Goal: Transaction & Acquisition: Book appointment/travel/reservation

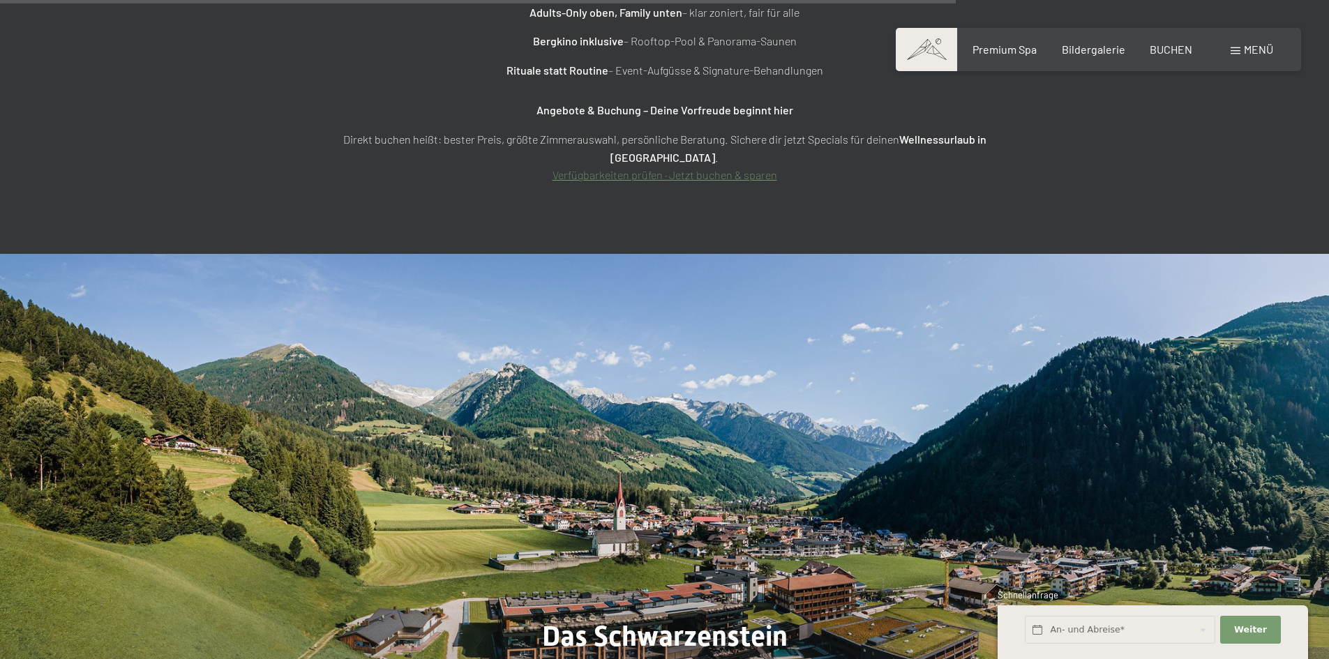
scroll to position [5861, 0]
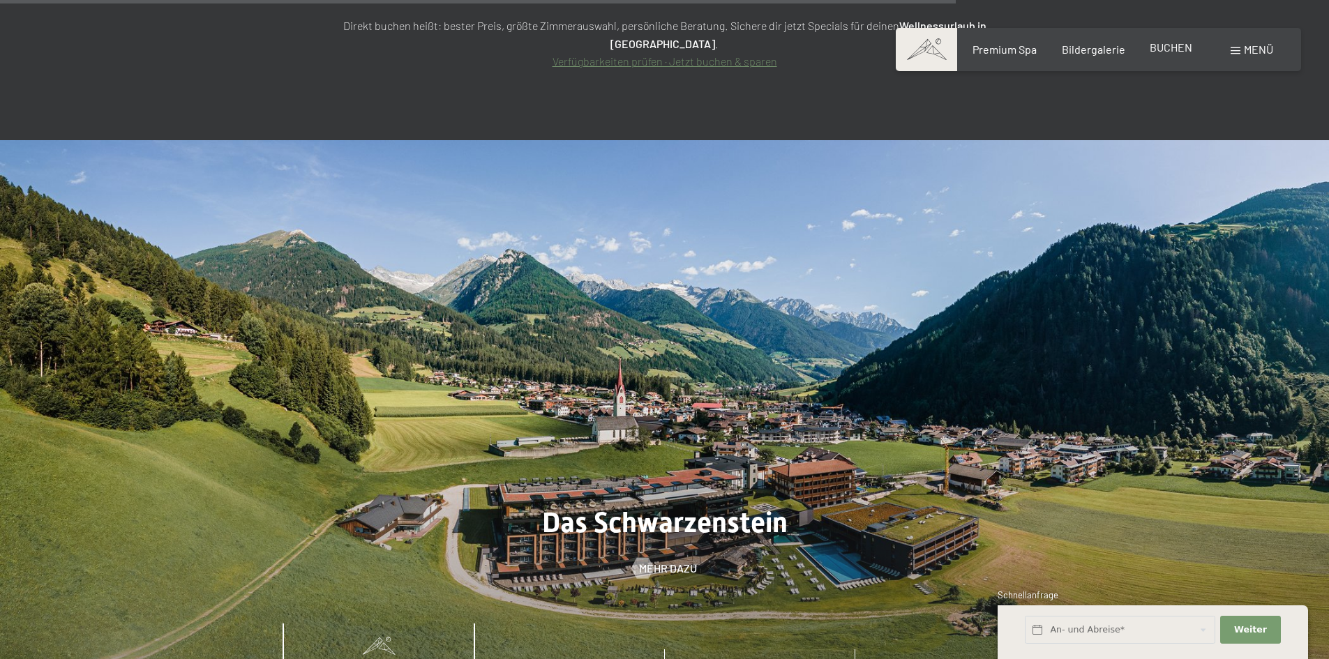
click at [1167, 47] on span "BUCHEN" at bounding box center [1171, 46] width 43 height 13
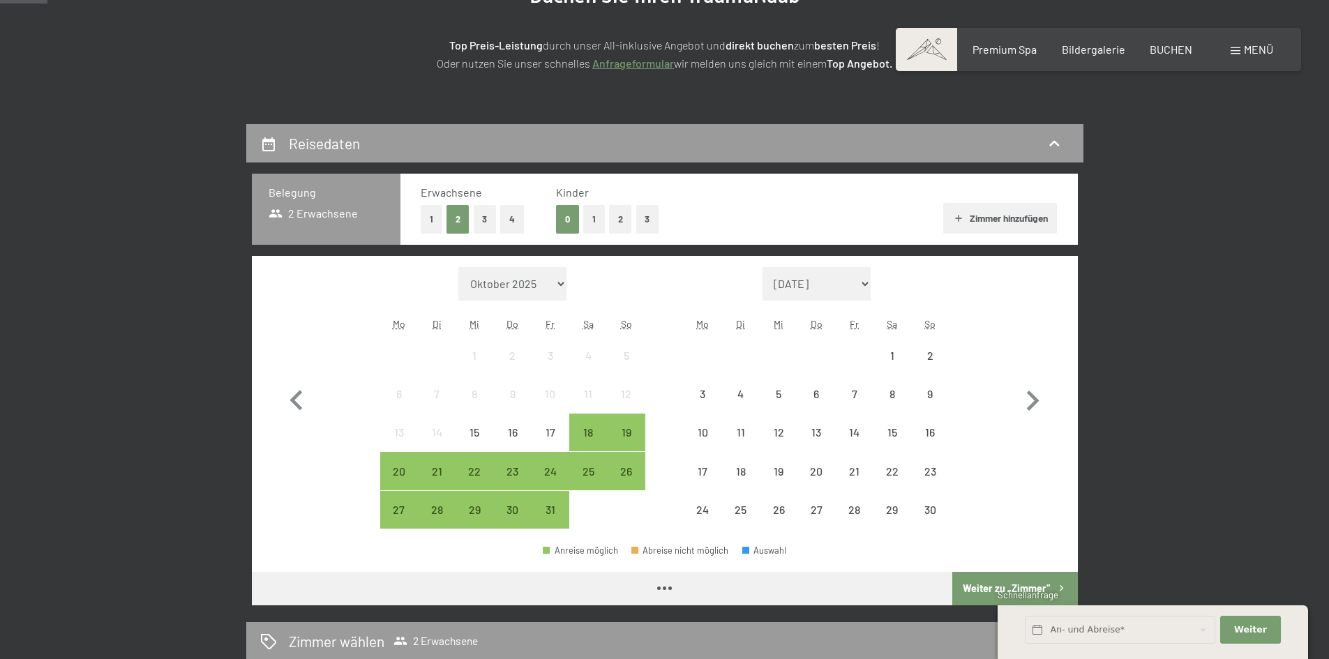
scroll to position [209, 0]
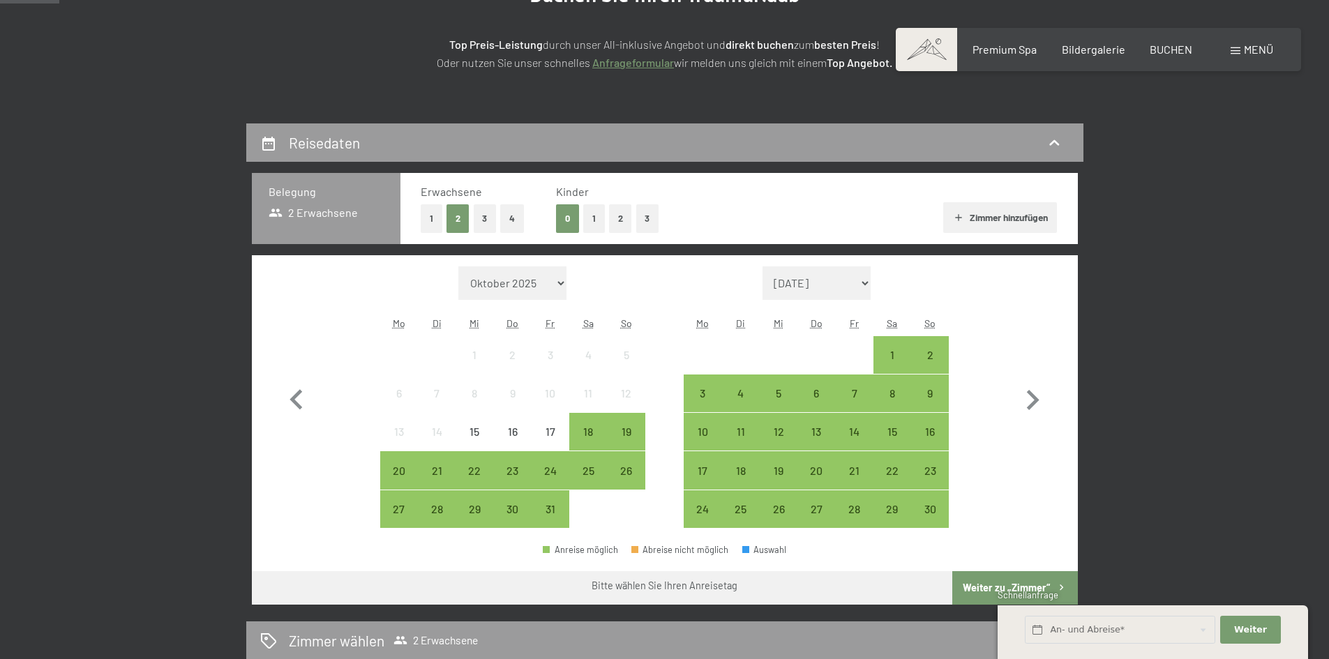
click at [426, 221] on button "1" at bounding box center [432, 218] width 22 height 29
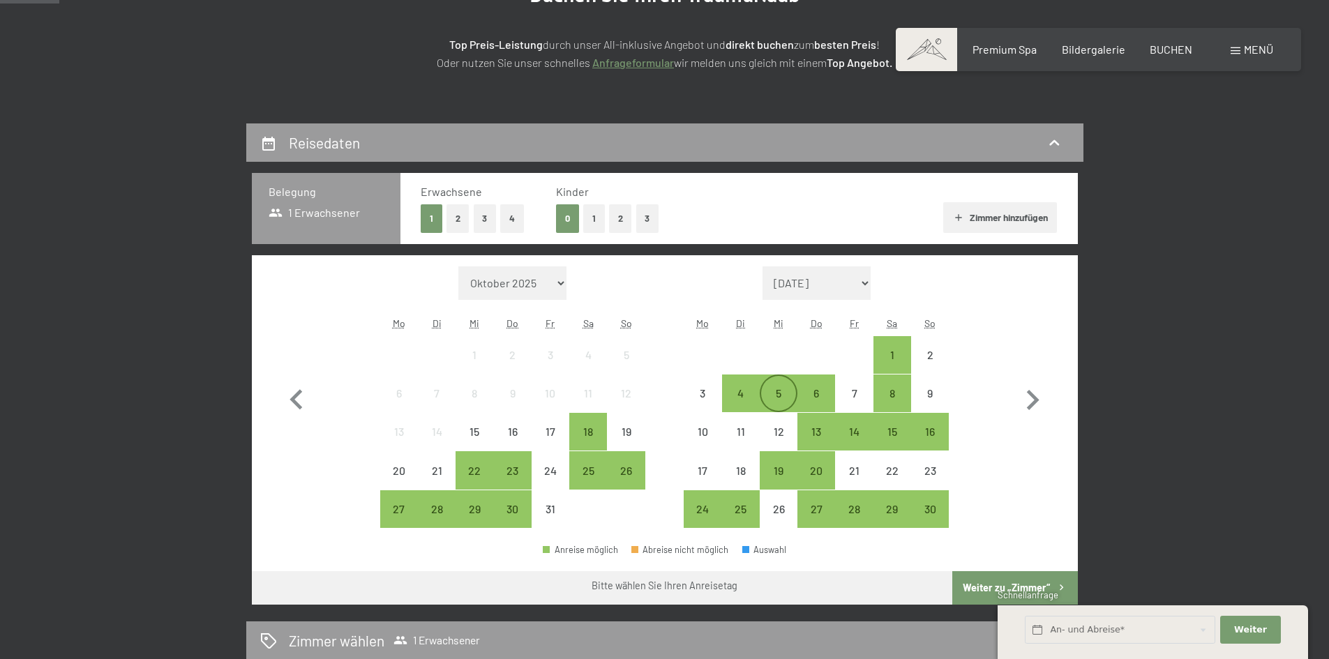
click at [782, 398] on div "5" at bounding box center [778, 405] width 35 height 35
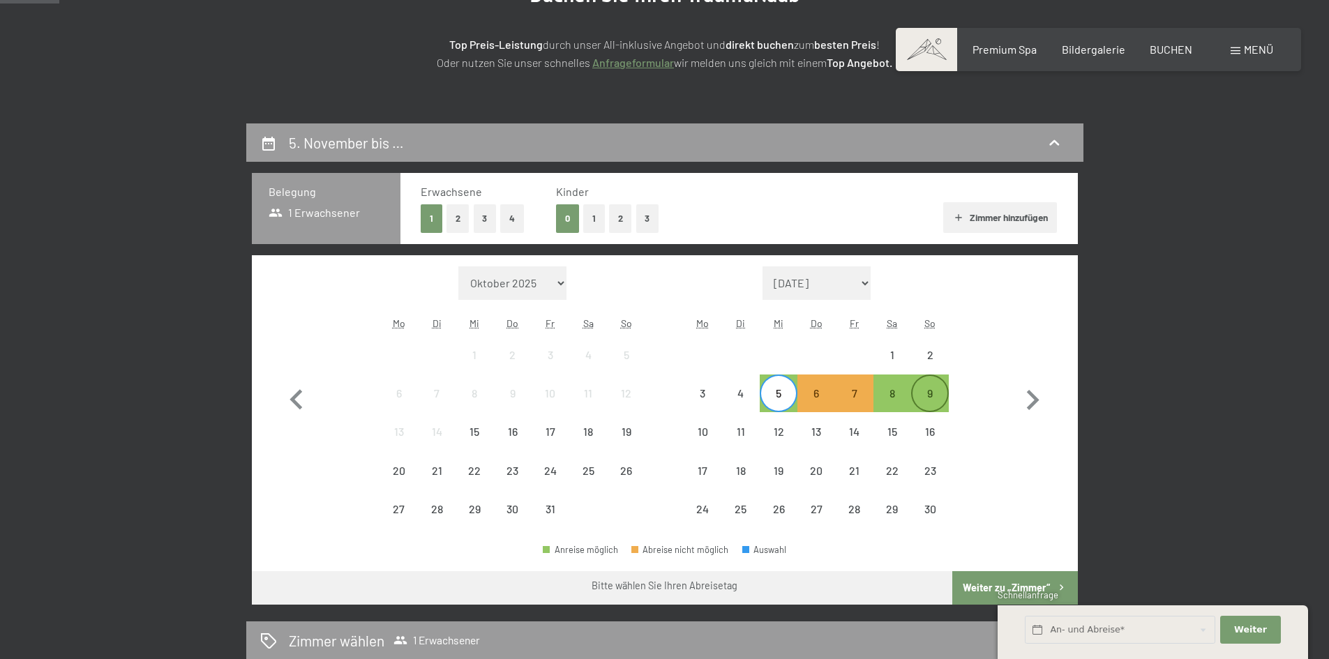
click at [924, 396] on div "9" at bounding box center [930, 405] width 35 height 35
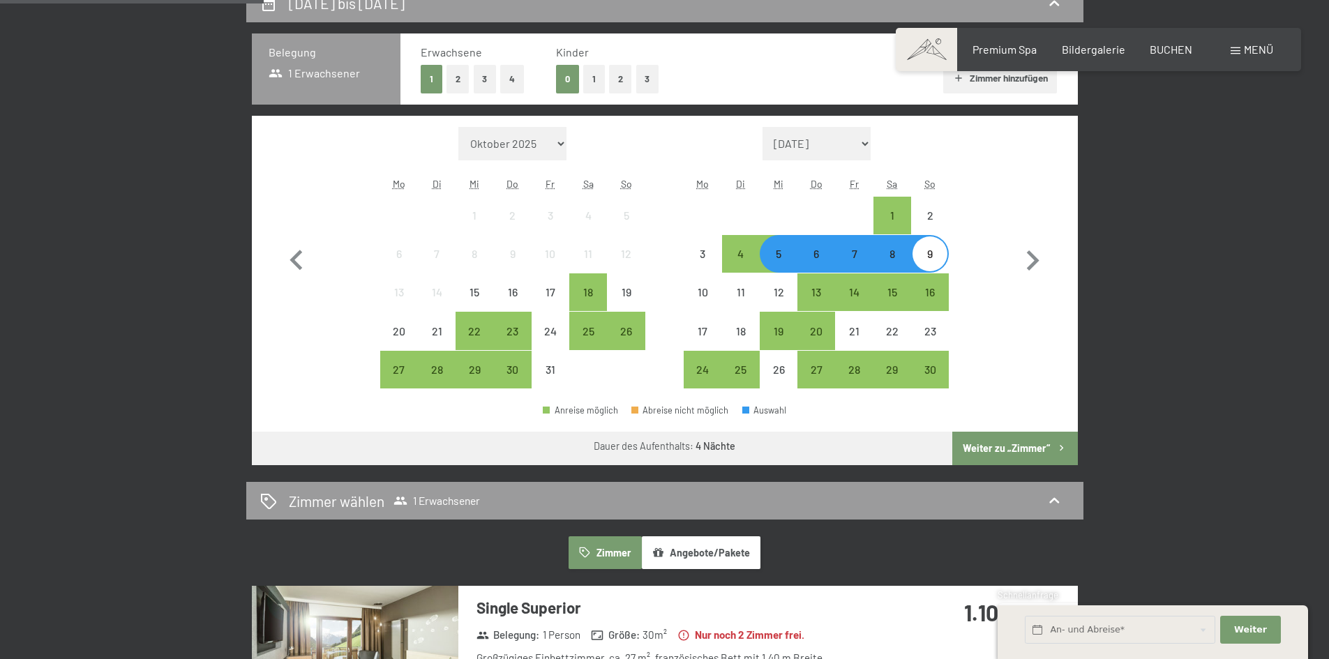
click at [1033, 448] on button "Weiter zu „Zimmer“" at bounding box center [1014, 448] width 125 height 33
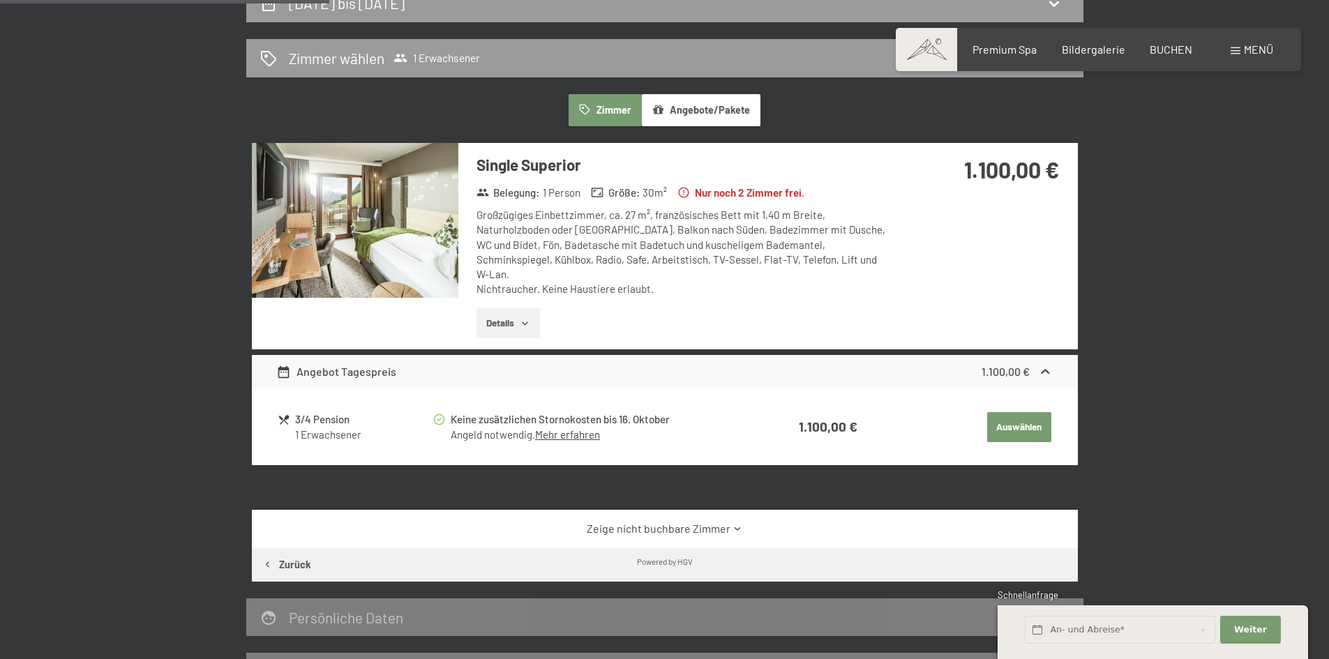
scroll to position [333, 0]
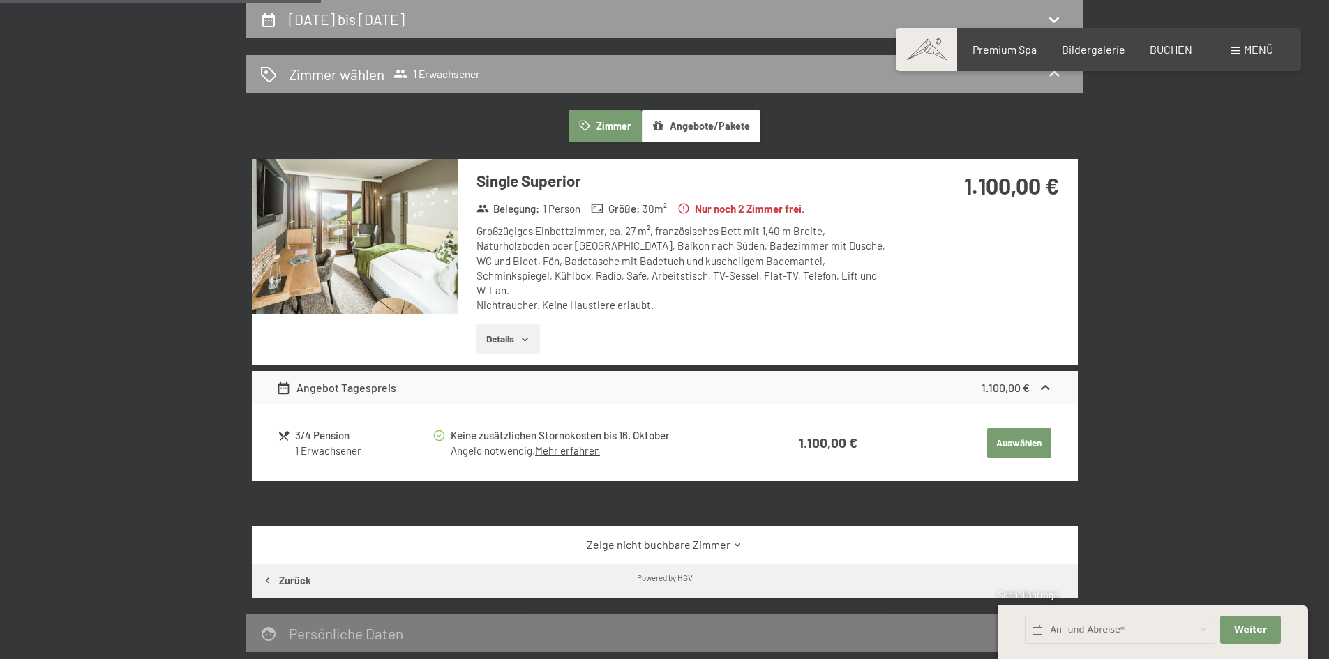
click at [407, 267] on img at bounding box center [355, 236] width 207 height 155
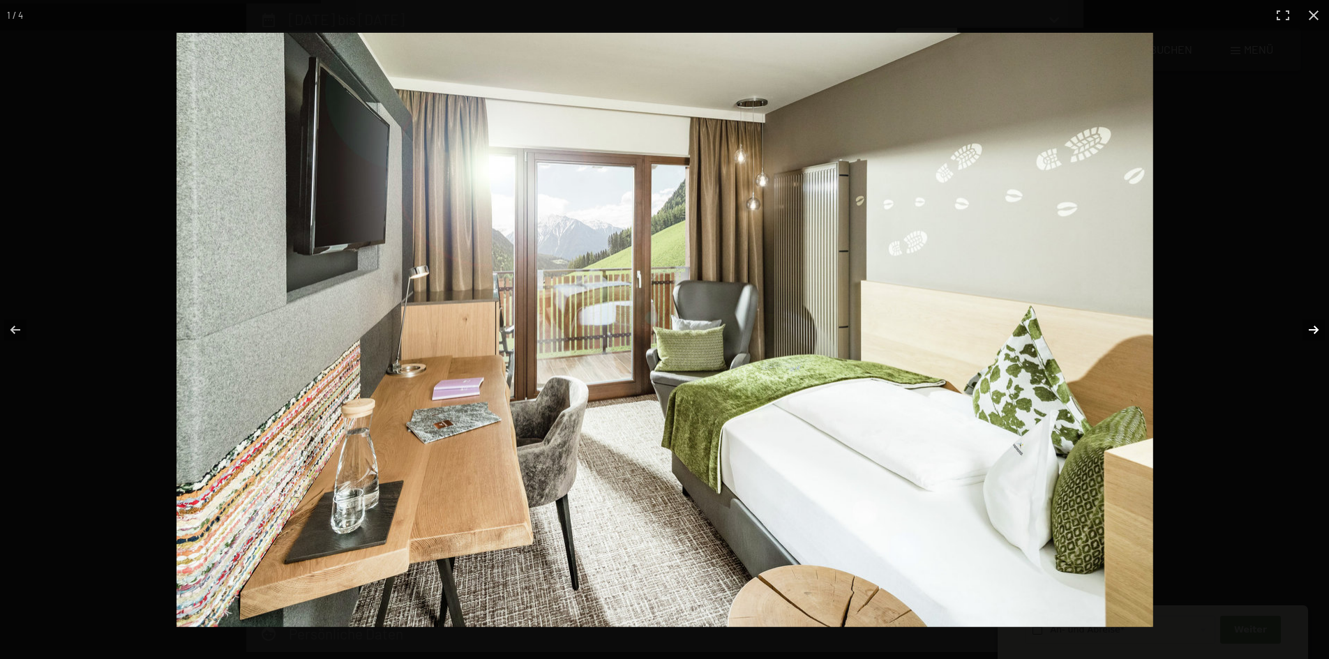
click at [1310, 331] on button "button" at bounding box center [1304, 330] width 49 height 70
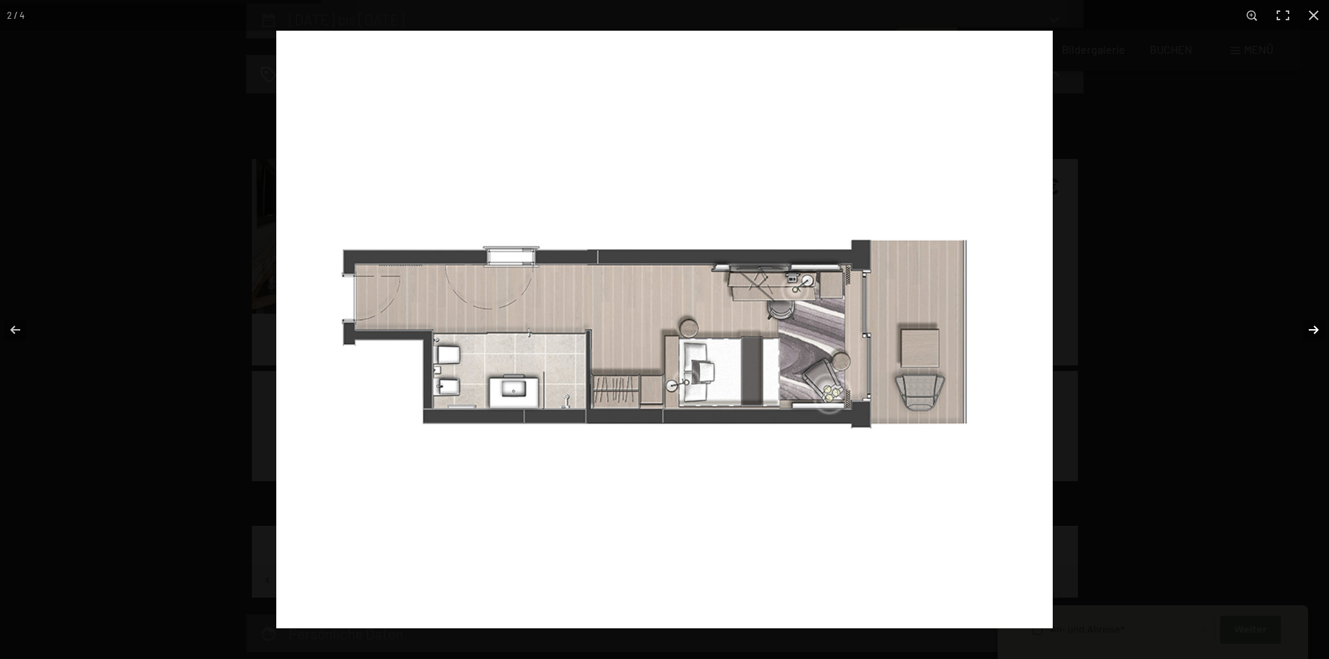
click at [1310, 331] on button "button" at bounding box center [1304, 330] width 49 height 70
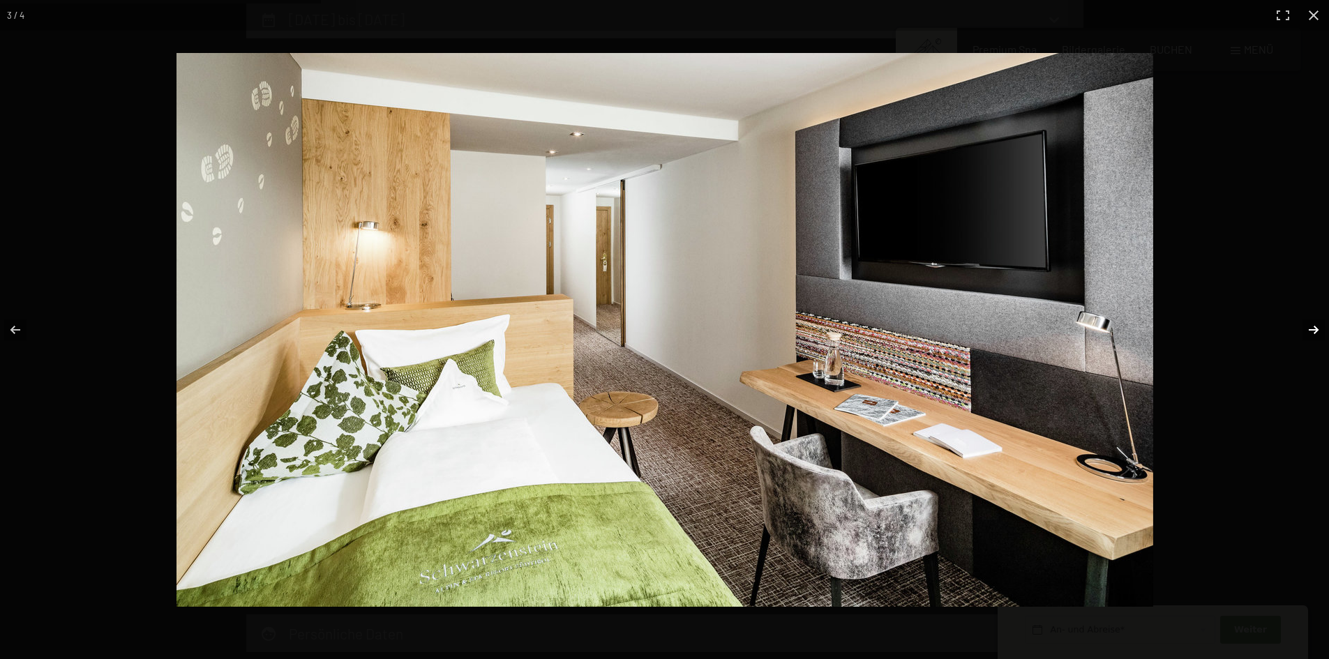
click at [1310, 331] on button "button" at bounding box center [1304, 330] width 49 height 70
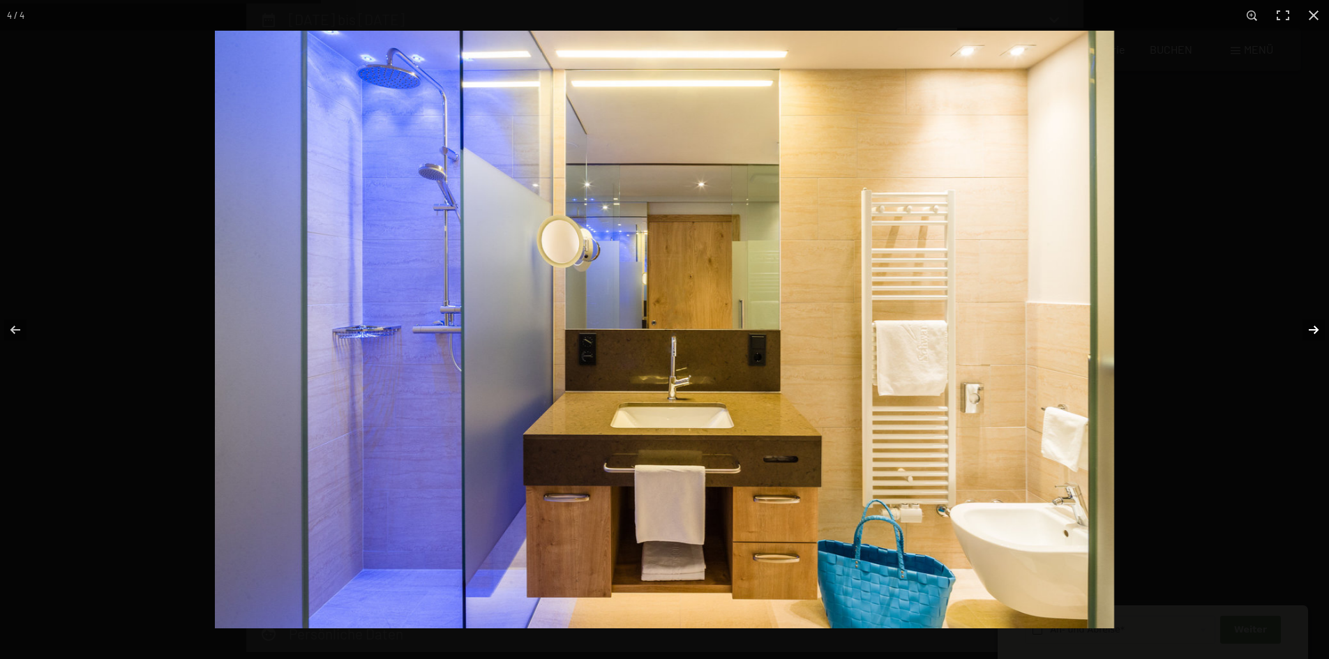
click at [1310, 331] on button "button" at bounding box center [1304, 330] width 49 height 70
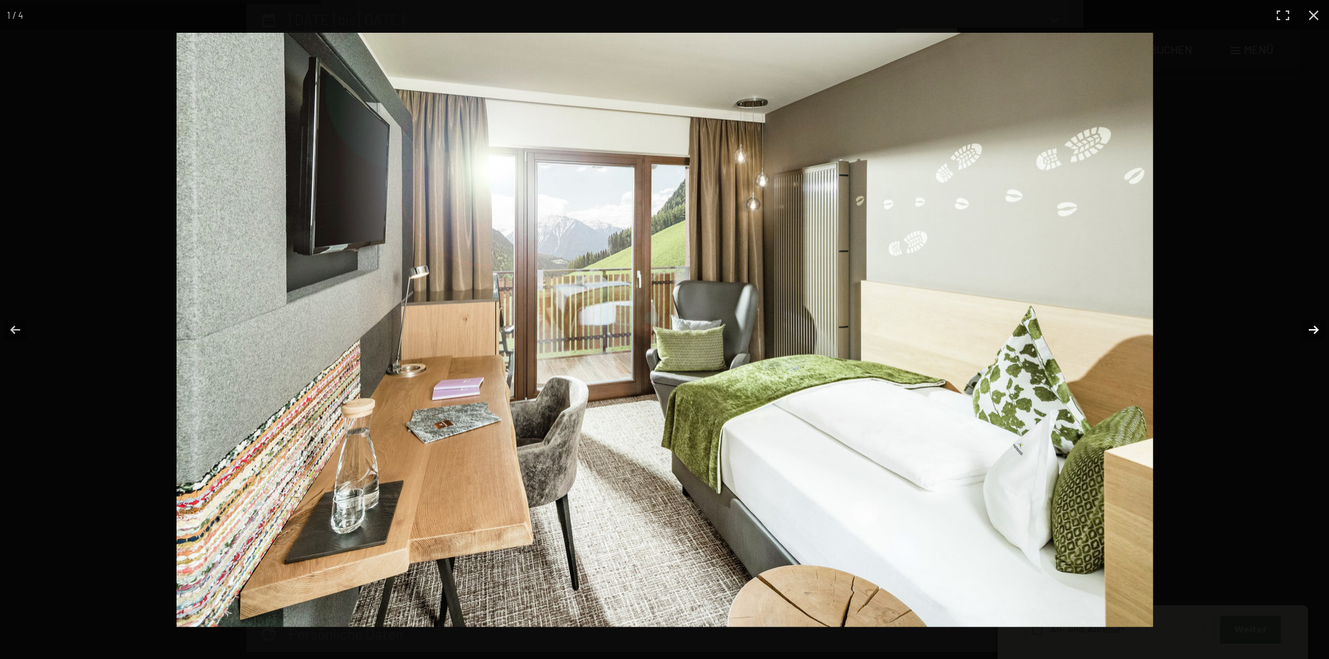
click at [1310, 331] on button "button" at bounding box center [1304, 330] width 49 height 70
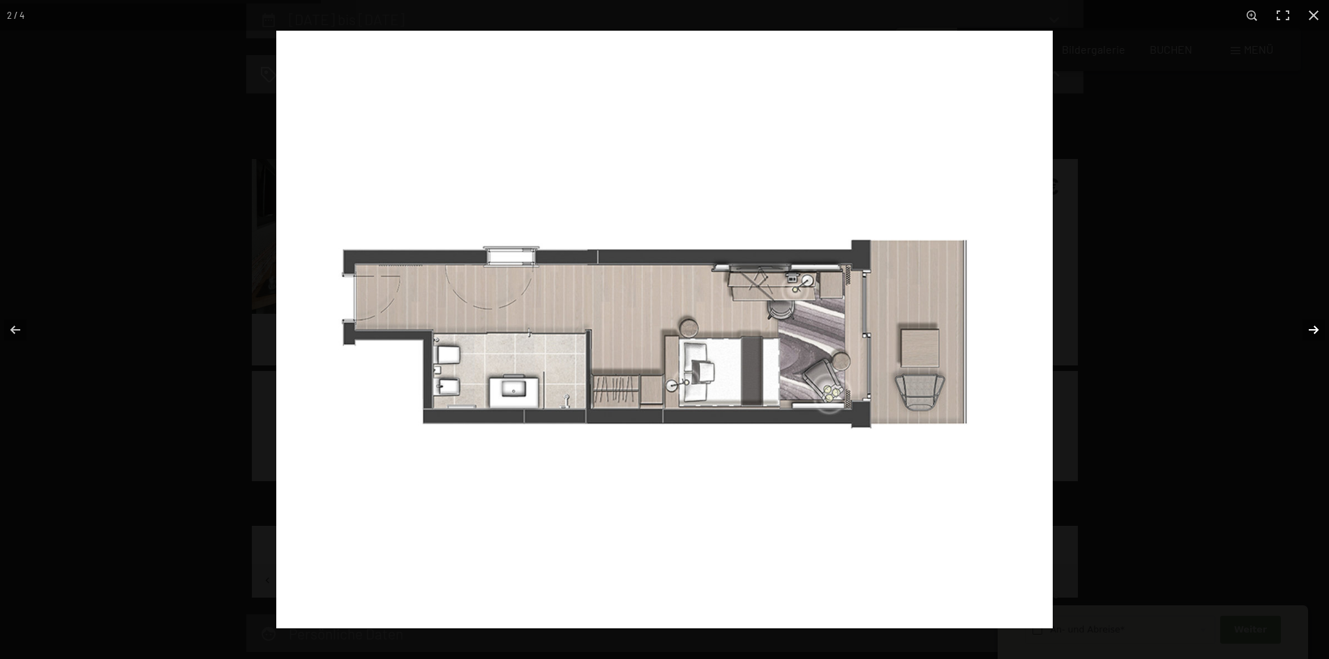
click at [1310, 331] on button "button" at bounding box center [1304, 330] width 49 height 70
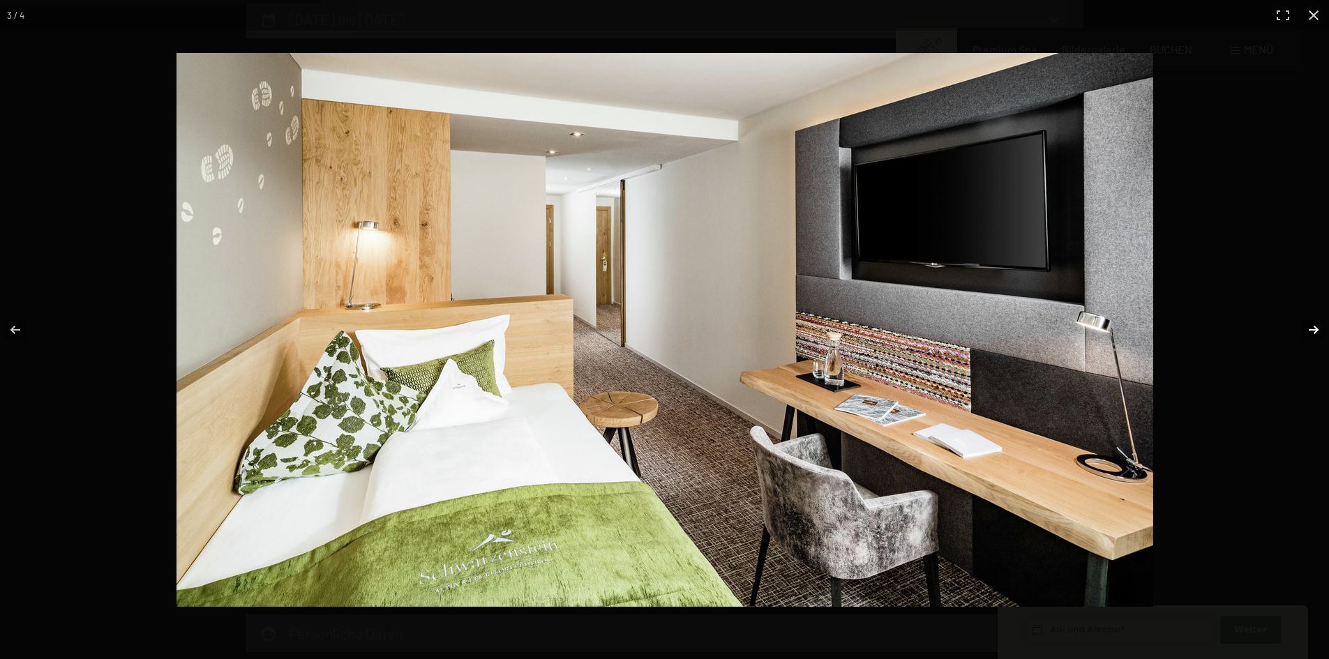
click at [1310, 331] on button "button" at bounding box center [1304, 330] width 49 height 70
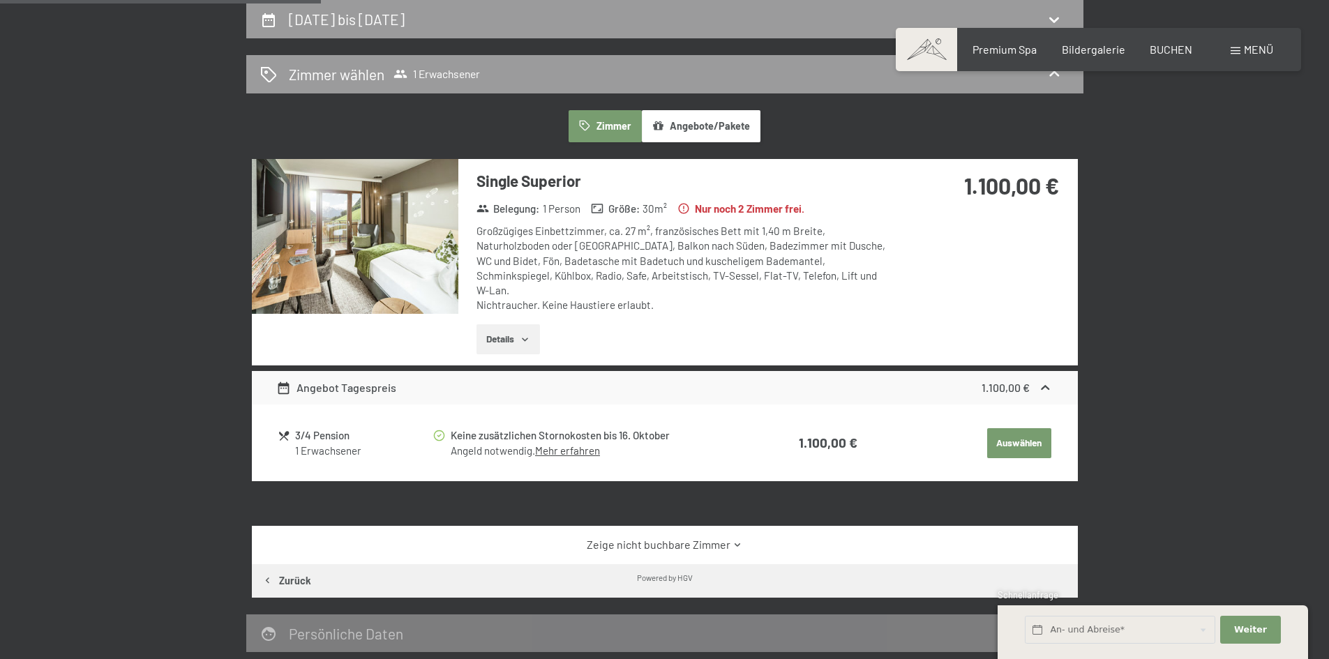
click at [0, 0] on button "button" at bounding box center [0, 0] width 0 height 0
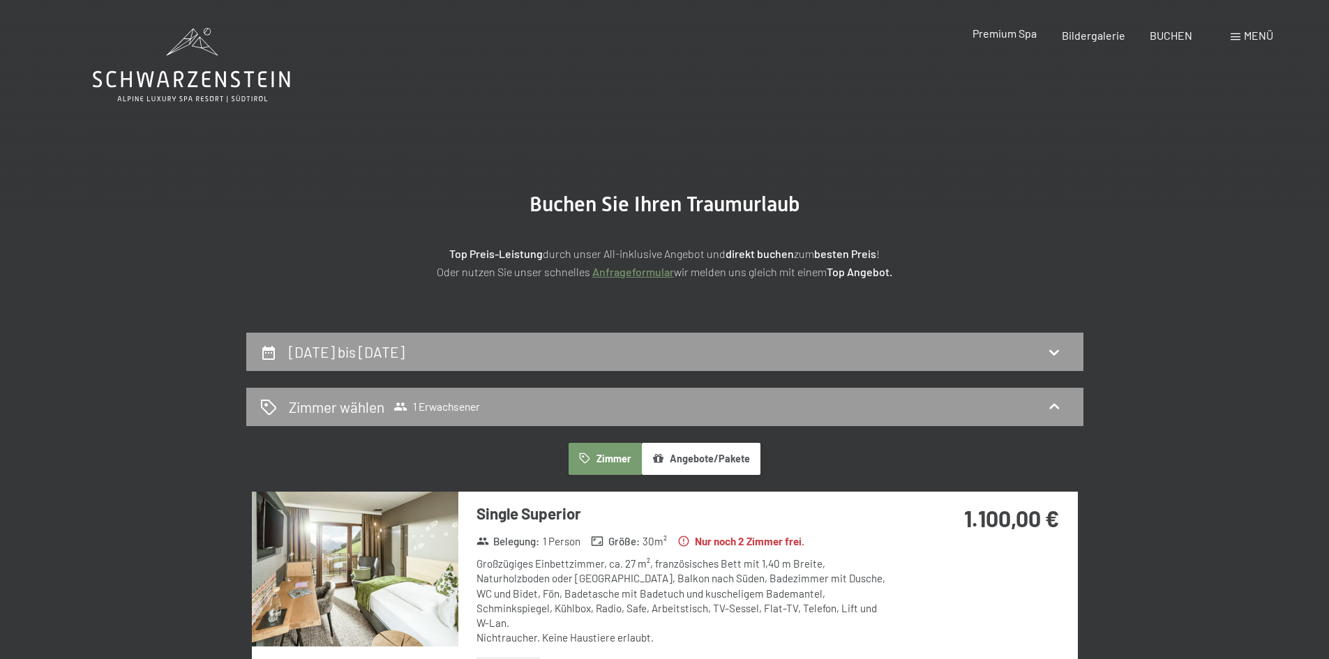
click at [1012, 35] on span "Premium Spa" at bounding box center [1005, 33] width 64 height 13
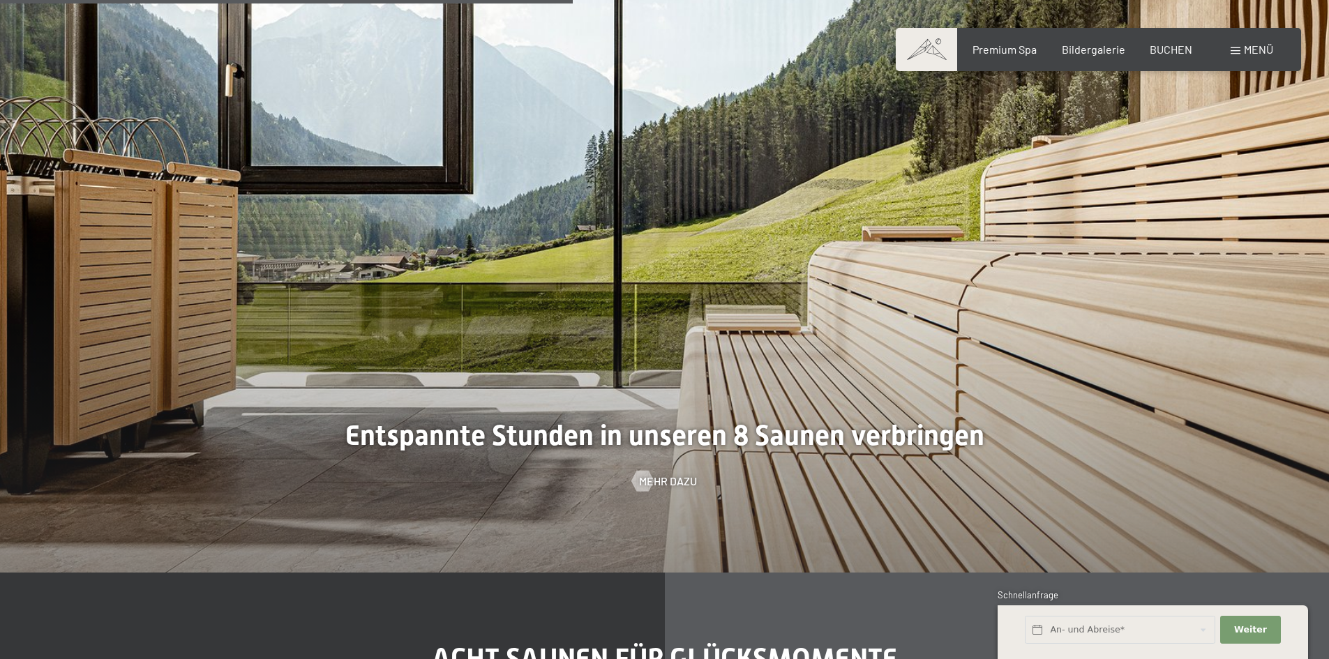
scroll to position [4605, 0]
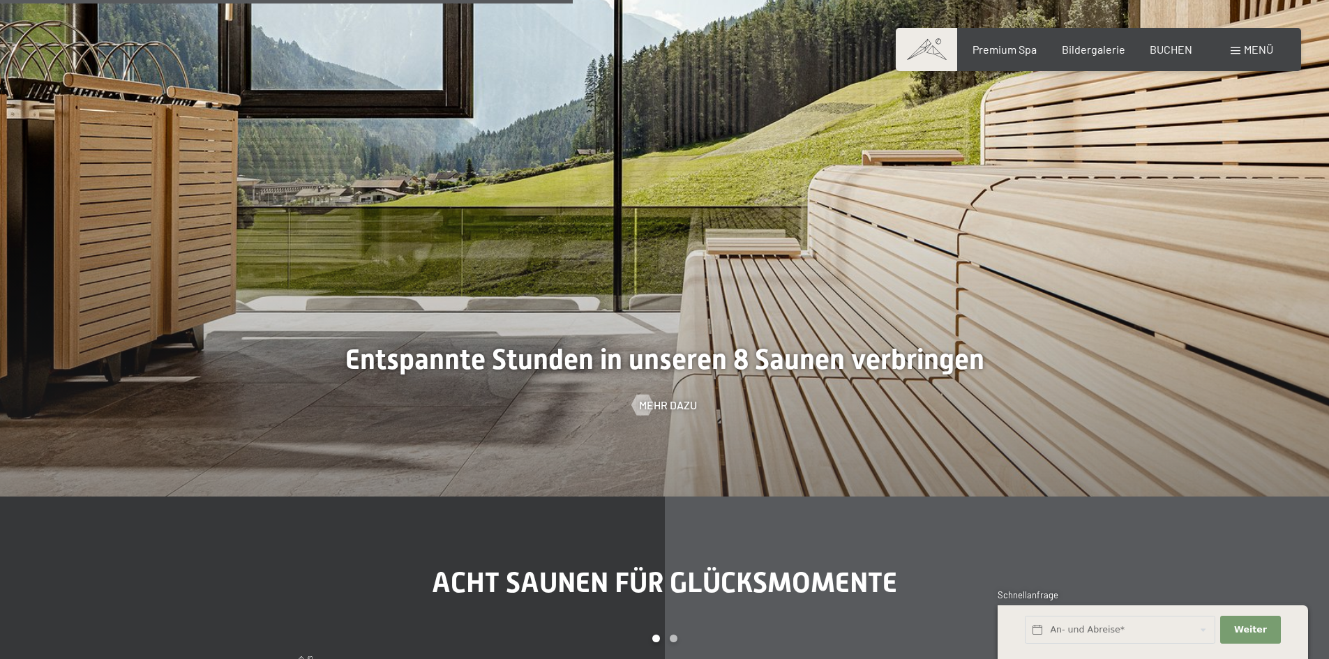
click at [1242, 45] on div "Menü" at bounding box center [1252, 49] width 43 height 15
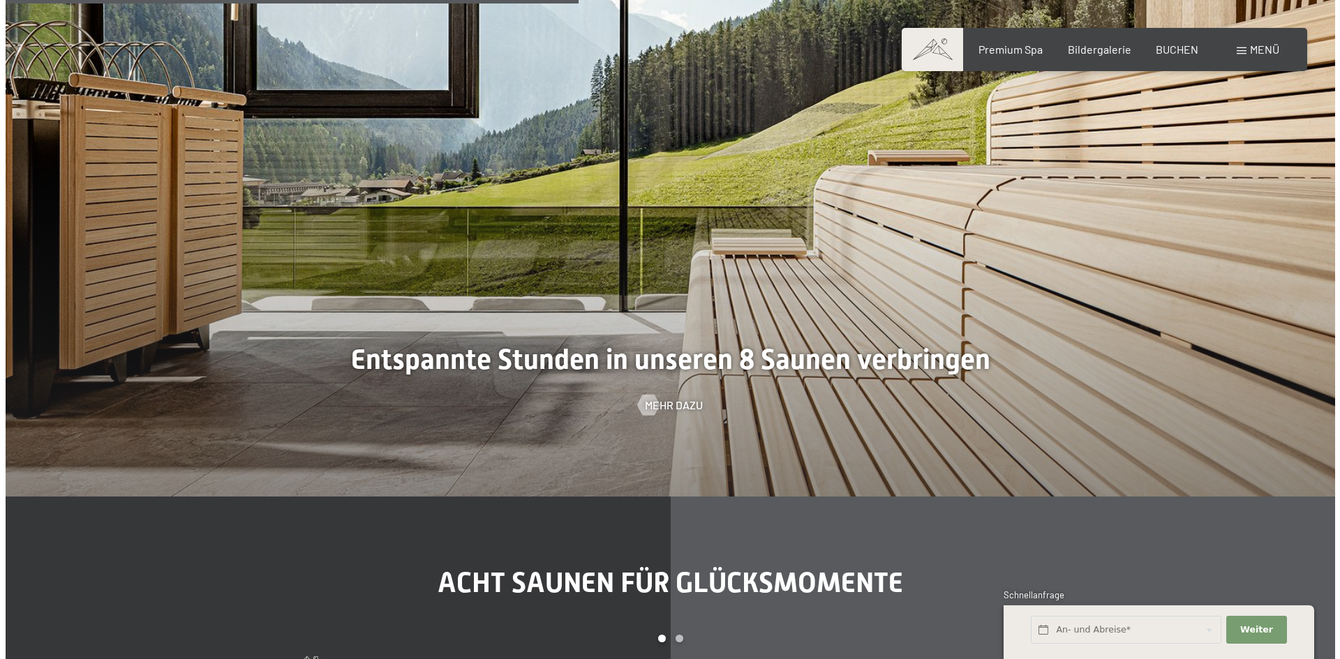
scroll to position [4623, 0]
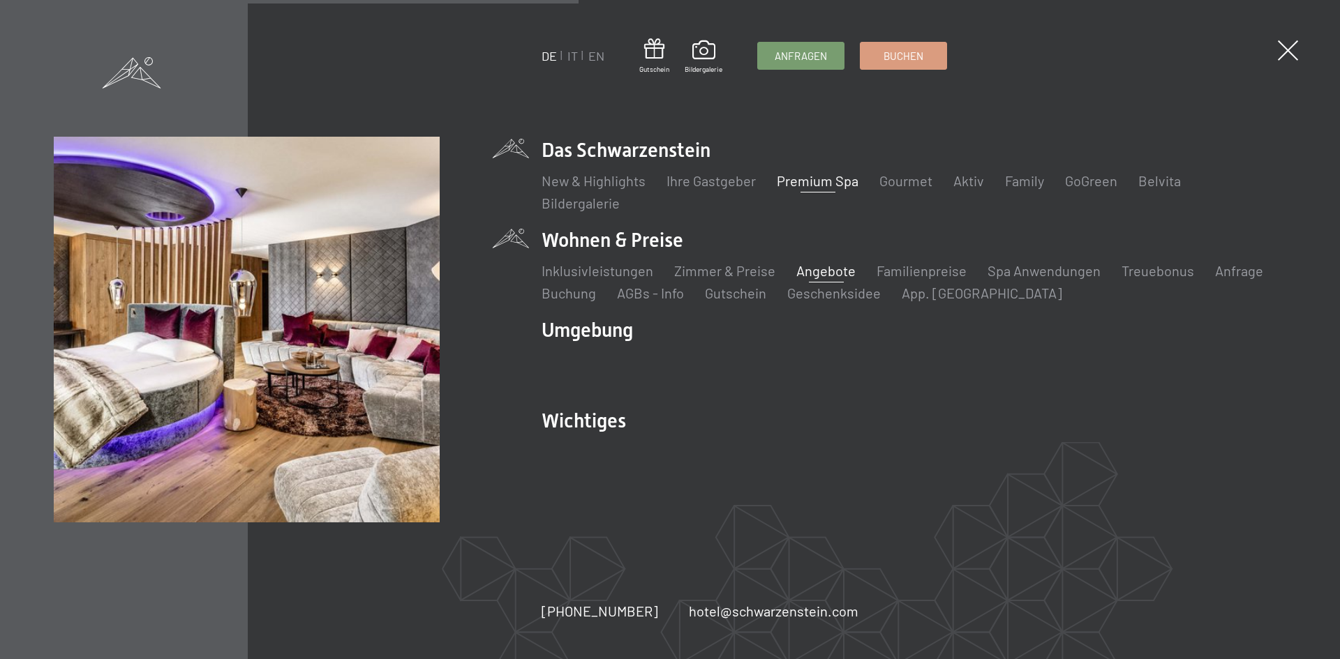
click at [824, 274] on link "Angebote" at bounding box center [825, 270] width 59 height 17
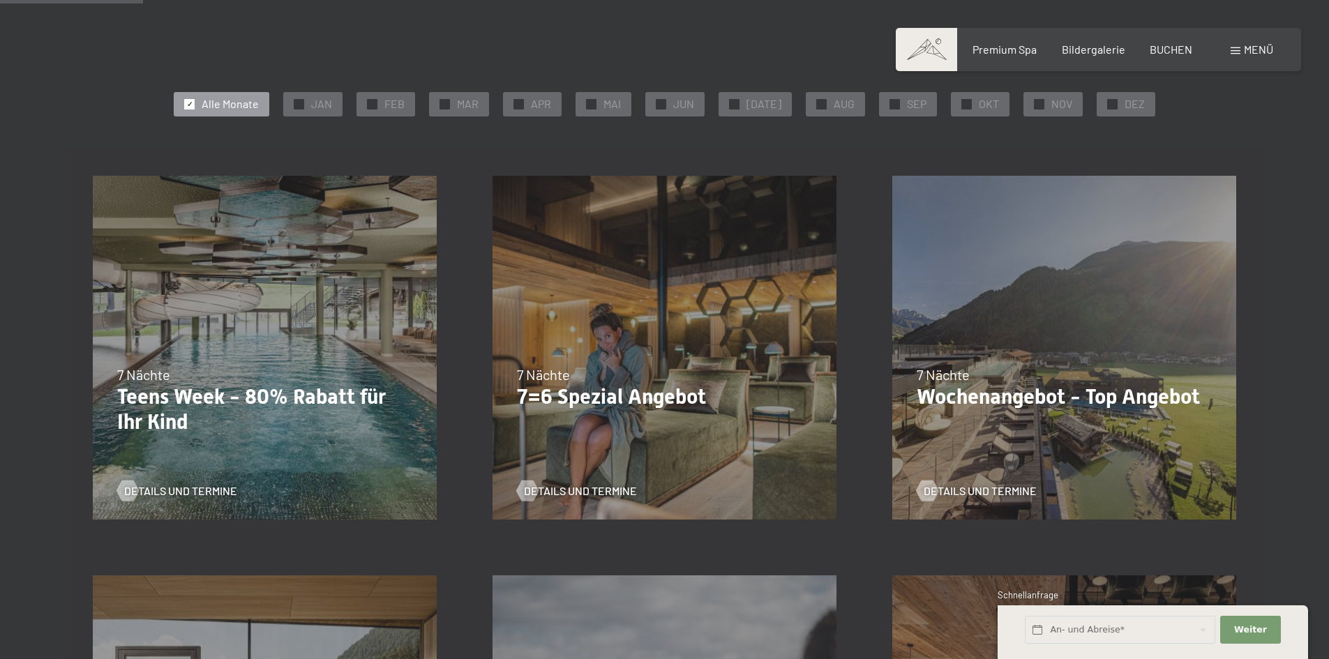
scroll to position [140, 0]
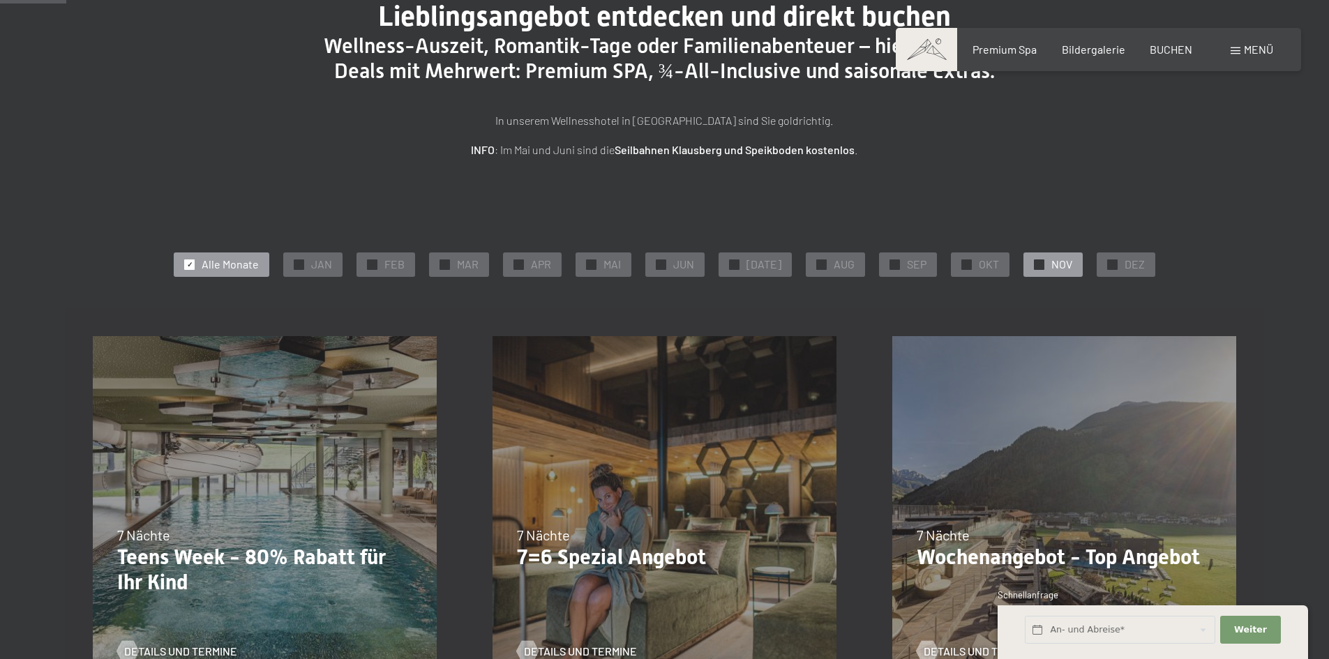
click at [1059, 267] on span "NOV" at bounding box center [1061, 264] width 21 height 15
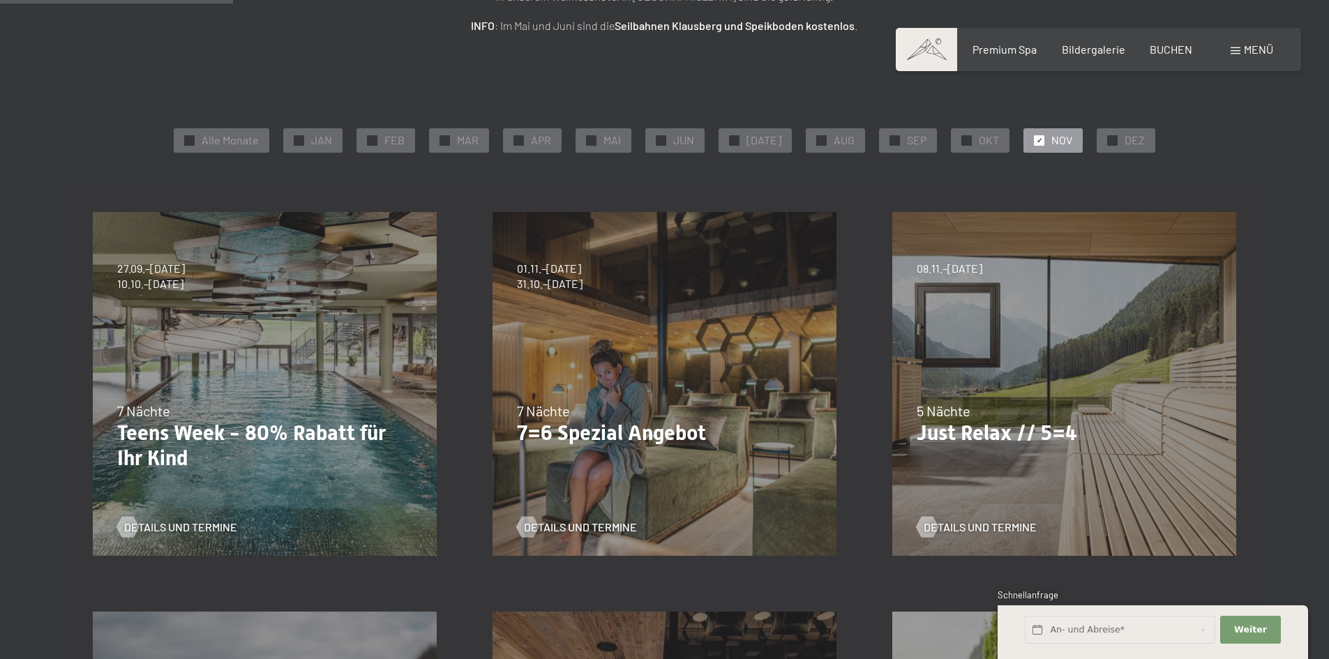
scroll to position [279, 0]
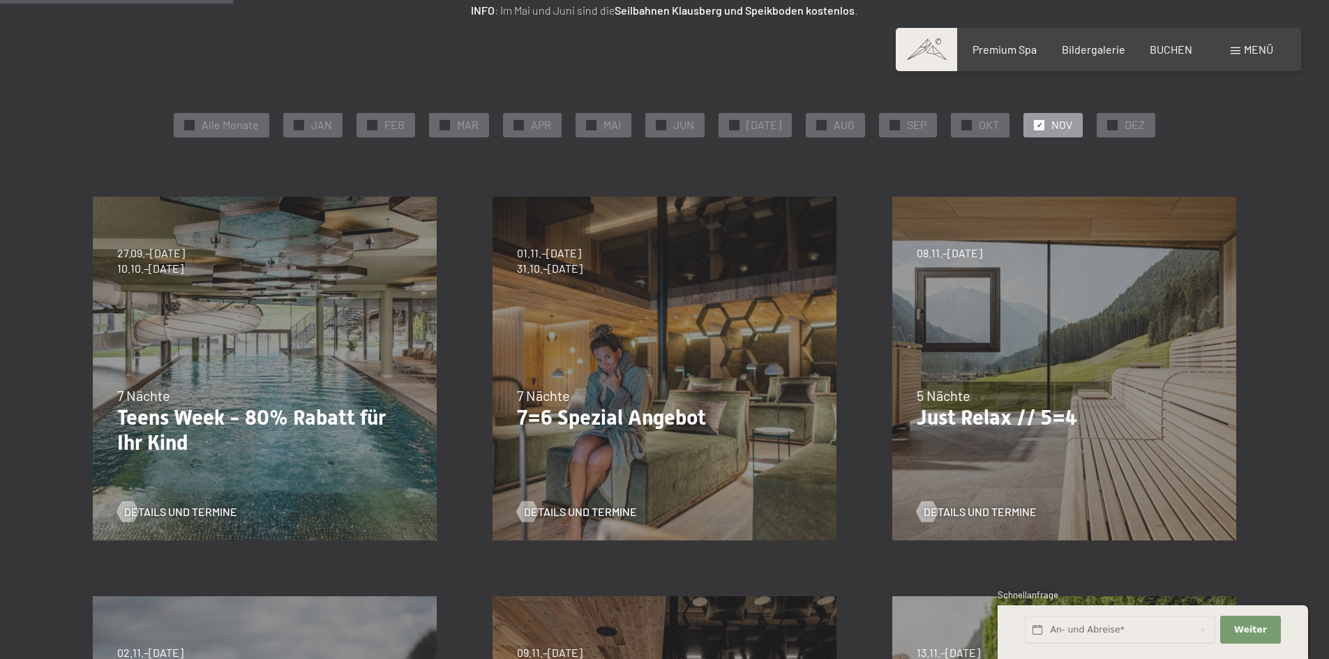
click at [998, 390] on div "5 Nächte" at bounding box center [1064, 396] width 295 height 20
click at [968, 511] on span "Details und Termine" at bounding box center [994, 511] width 113 height 15
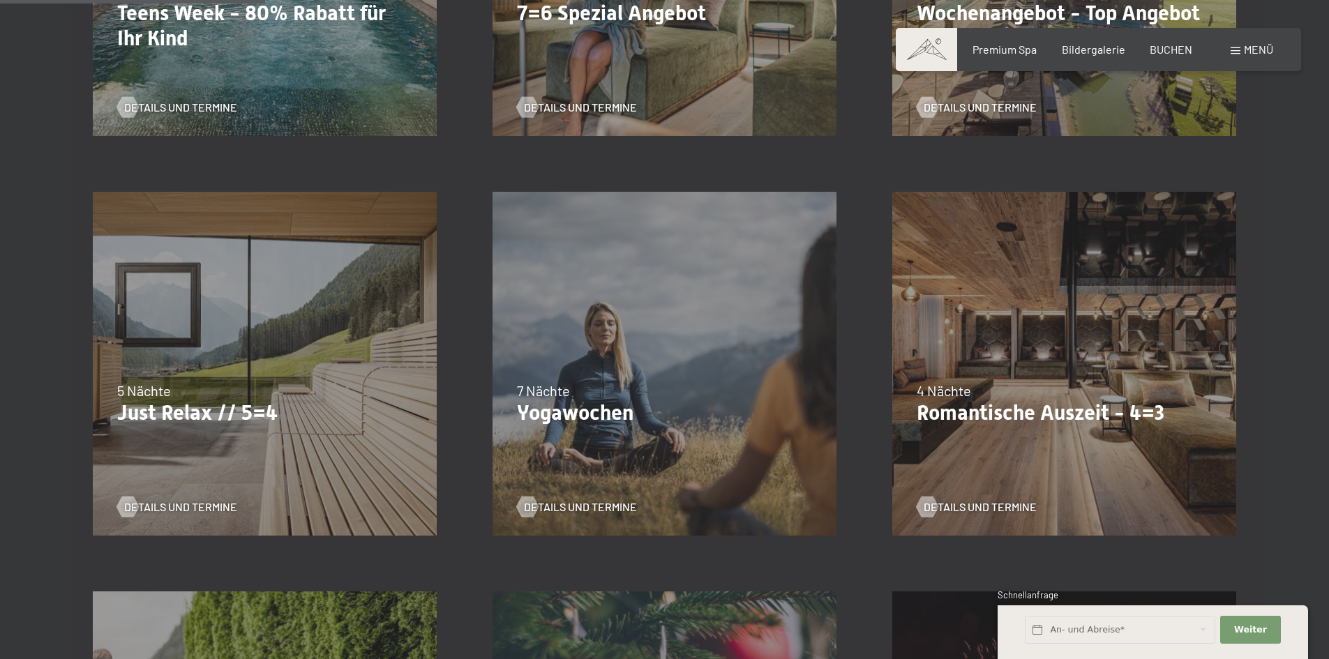
scroll to position [698, 0]
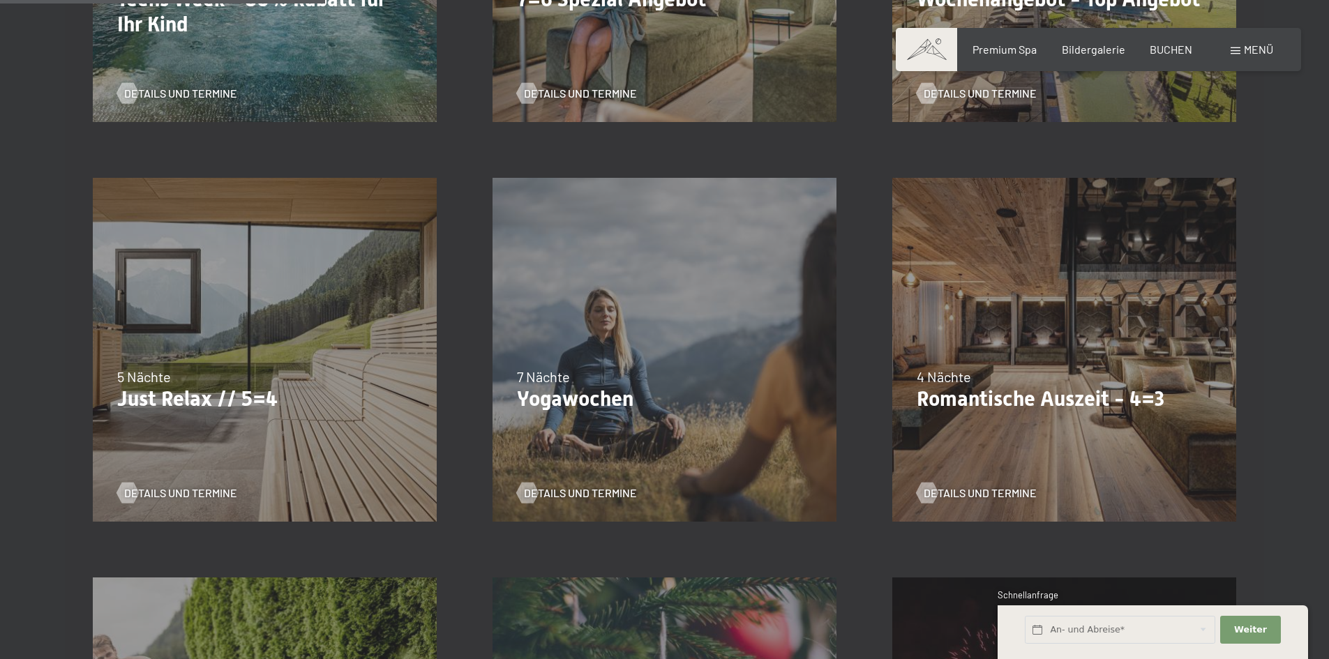
click at [1101, 366] on div "09.11.–05.12.2025 08.12.–19.12.2025 11.01.–23.01.2026 08.03.–27.03.2026 29.03.–…" at bounding box center [1064, 350] width 400 height 400
click at [993, 495] on span "Details und Termine" at bounding box center [994, 493] width 113 height 15
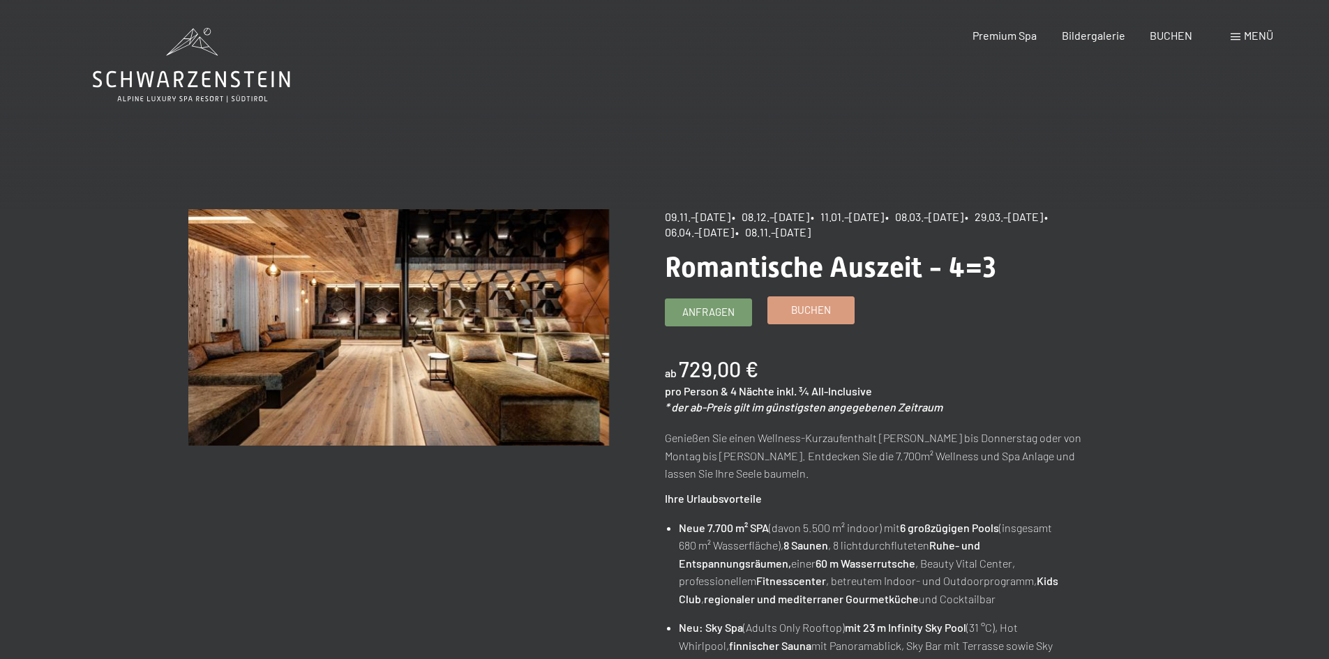
click at [832, 316] on link "Buchen" at bounding box center [811, 310] width 86 height 27
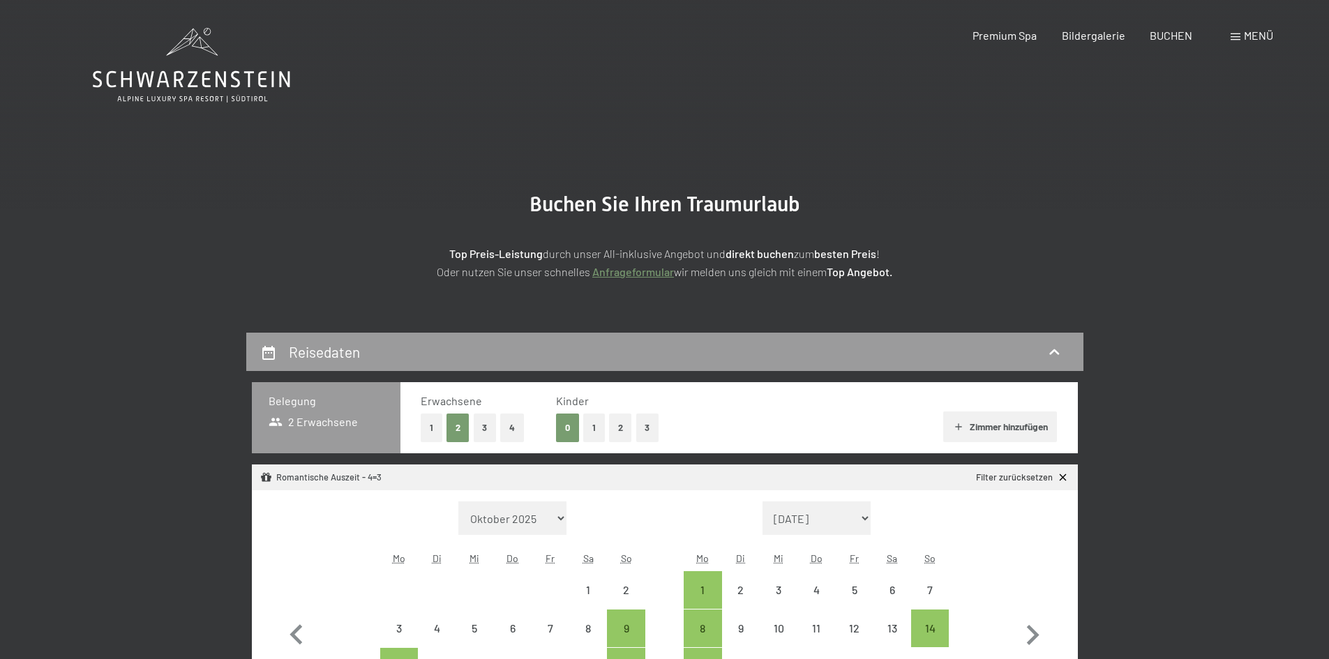
select select "2025-11-01"
select select "2025-12-01"
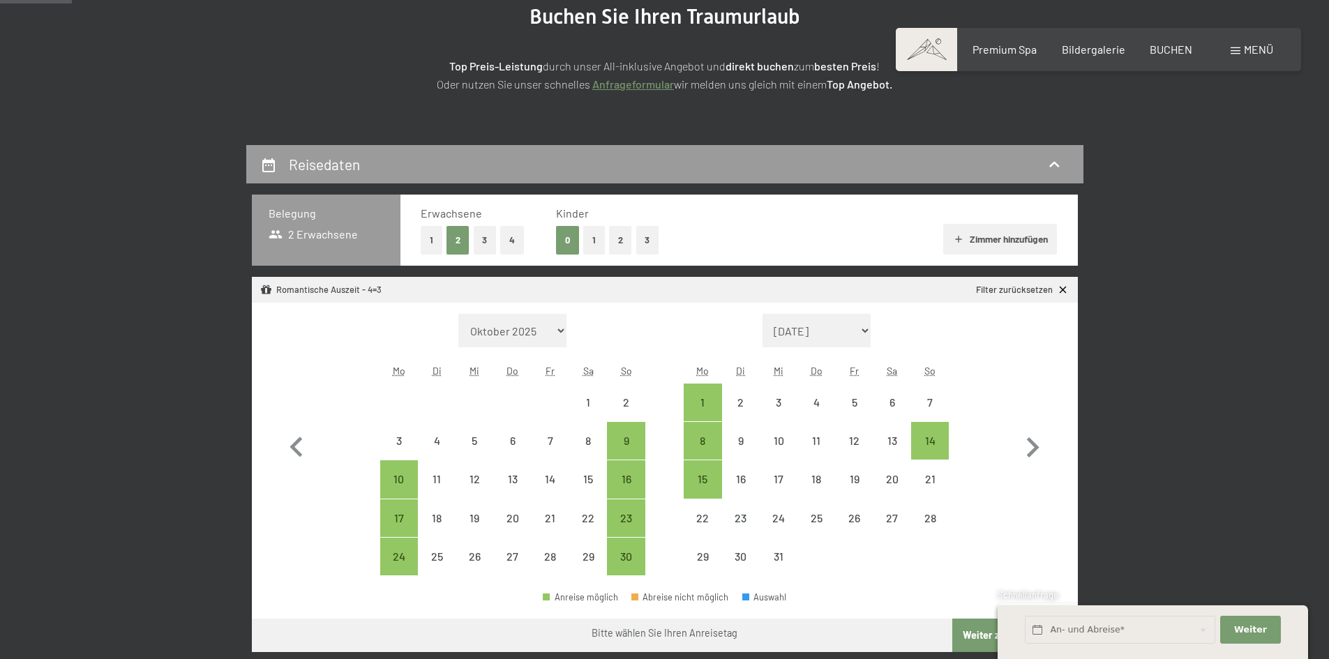
scroll to position [209, 0]
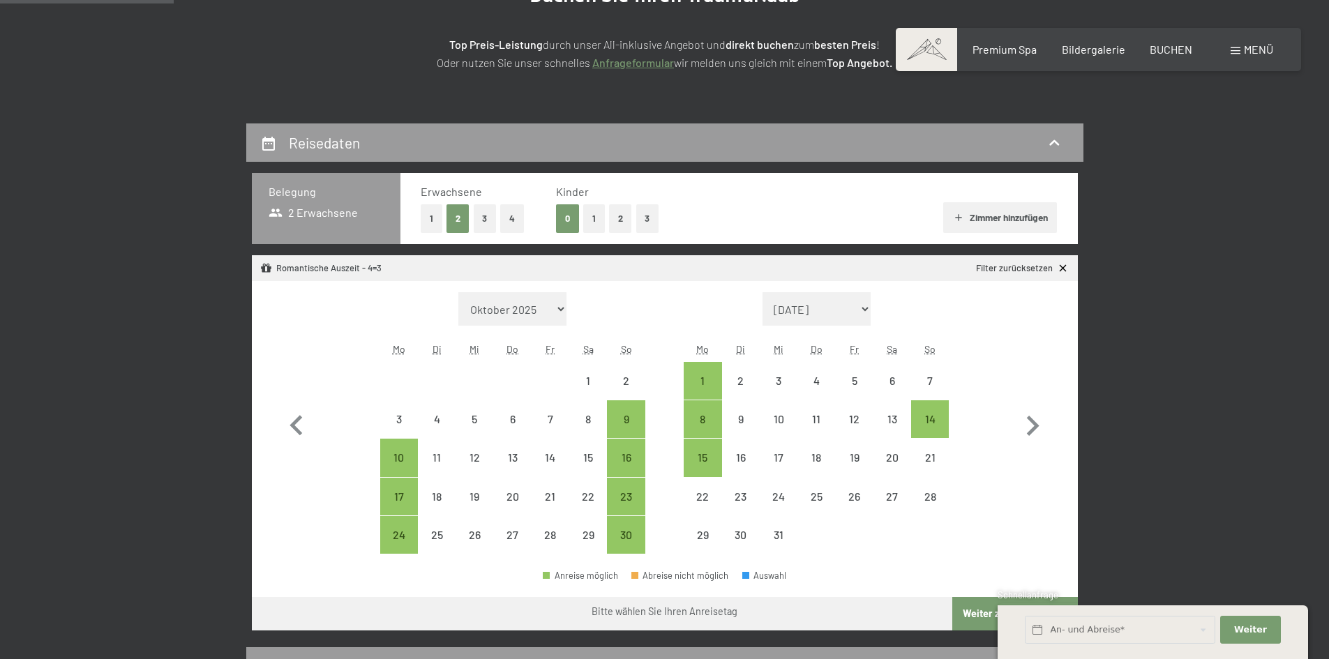
click at [424, 211] on button "1" at bounding box center [432, 218] width 22 height 29
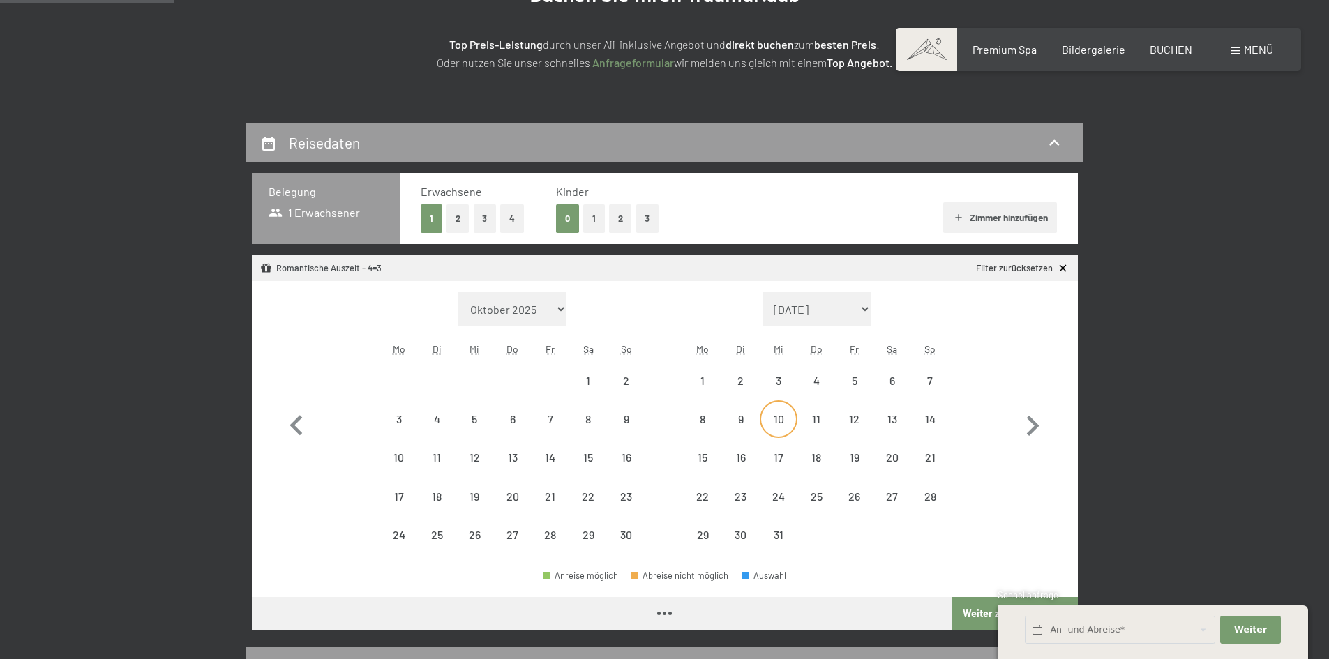
select select "2025-11-01"
select select "2025-12-01"
